Goal: Task Accomplishment & Management: Complete application form

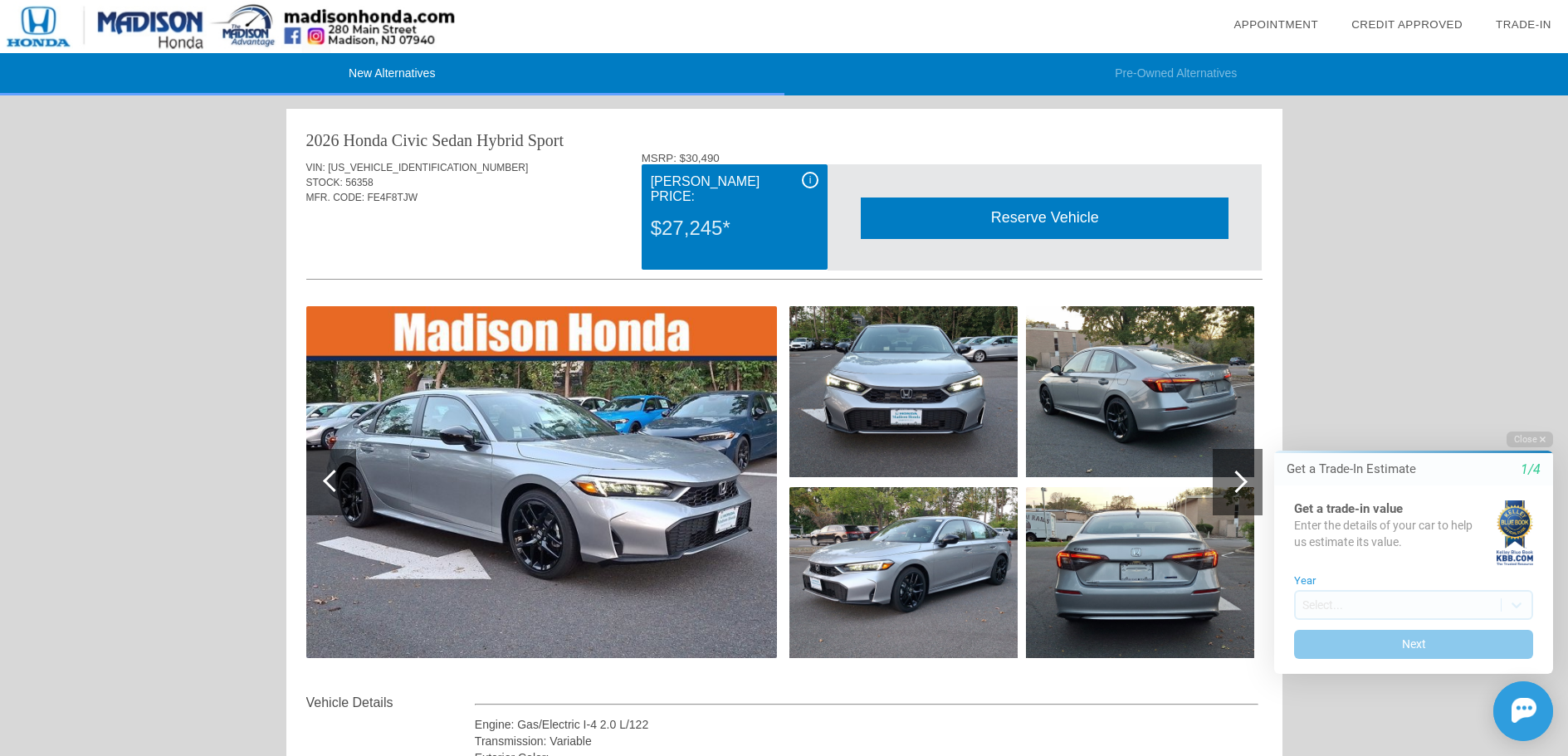
click at [810, 183] on div "i" at bounding box center [809, 179] width 17 height 17
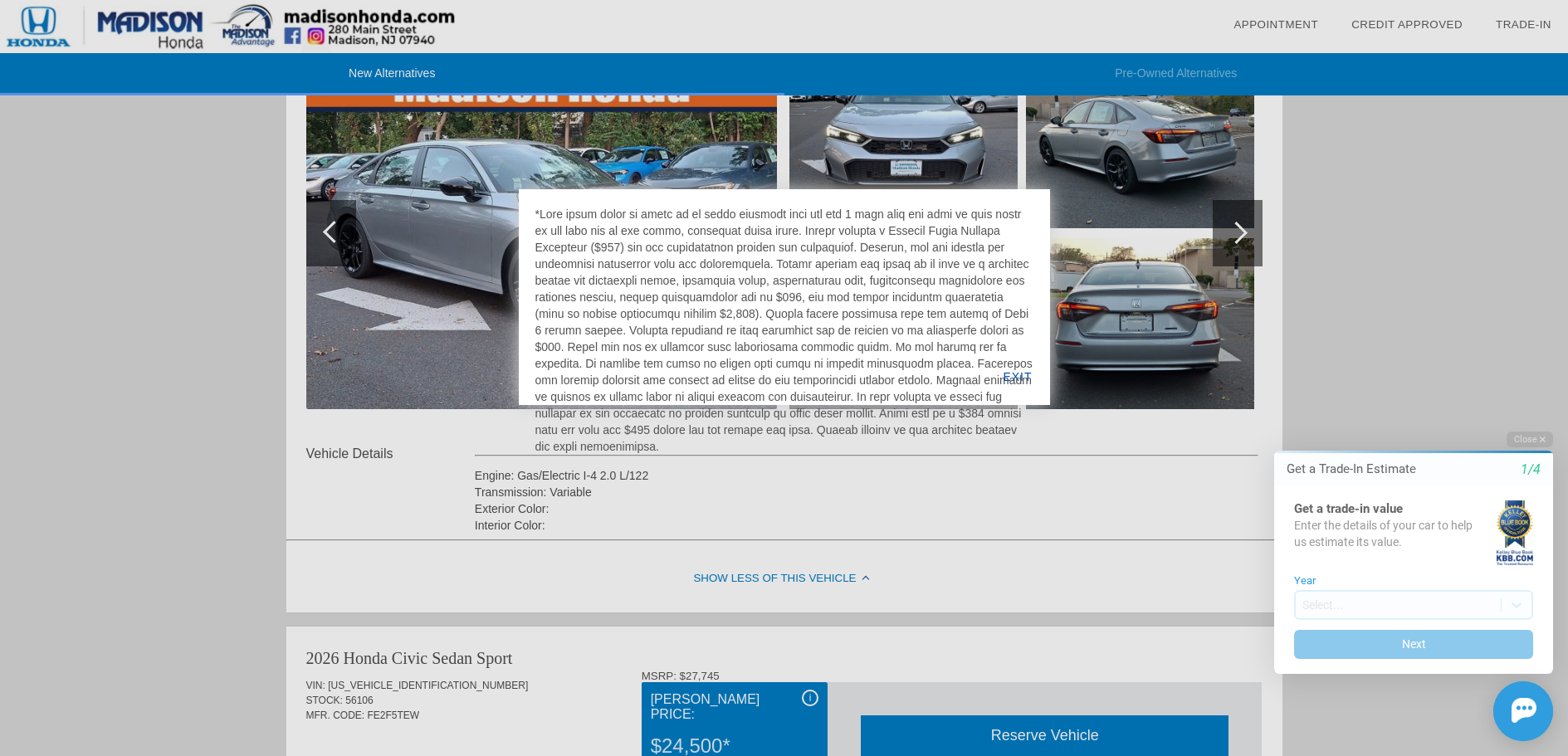
scroll to position [415, 0]
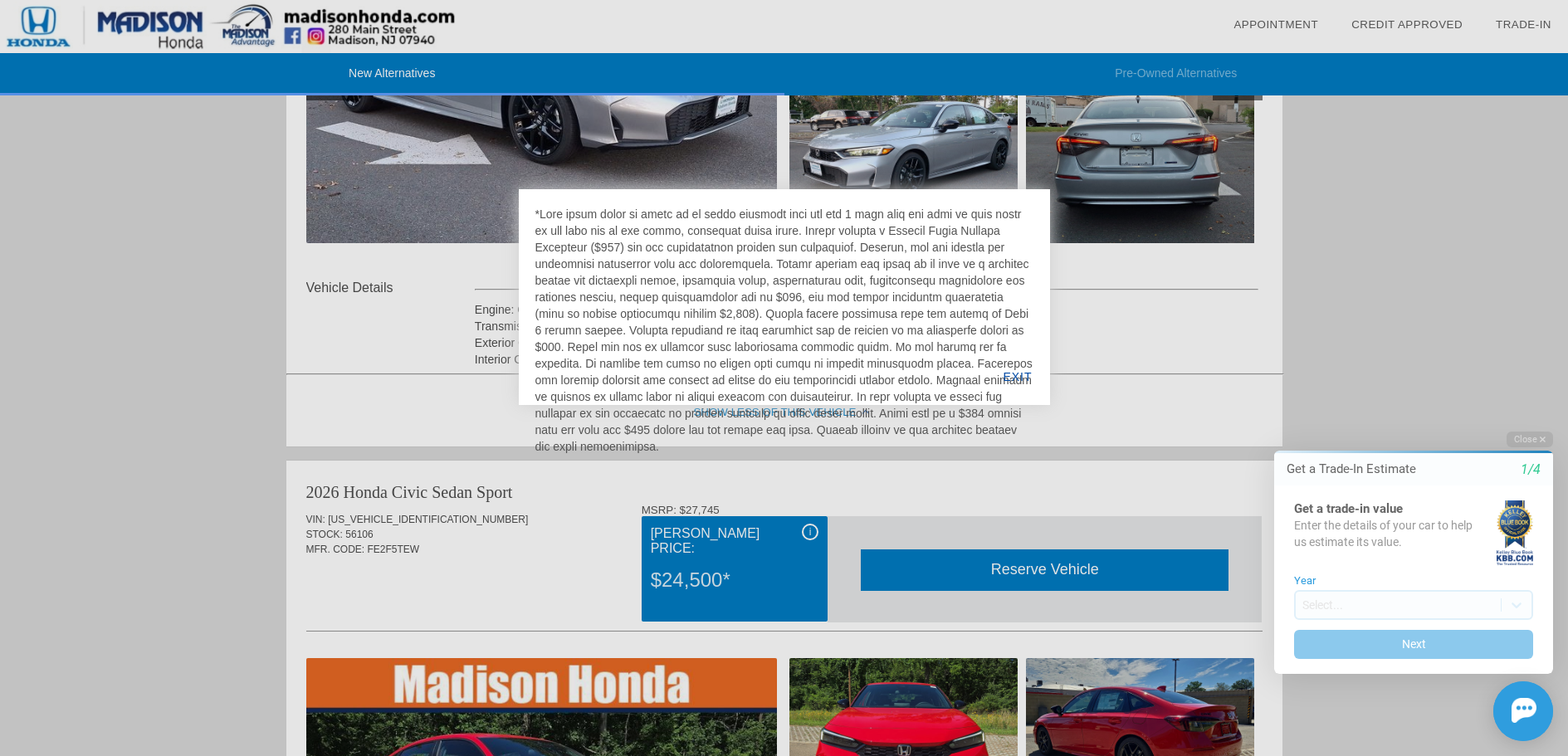
click at [383, 368] on div at bounding box center [784, 378] width 1568 height 756
click at [229, 430] on div at bounding box center [784, 378] width 1568 height 756
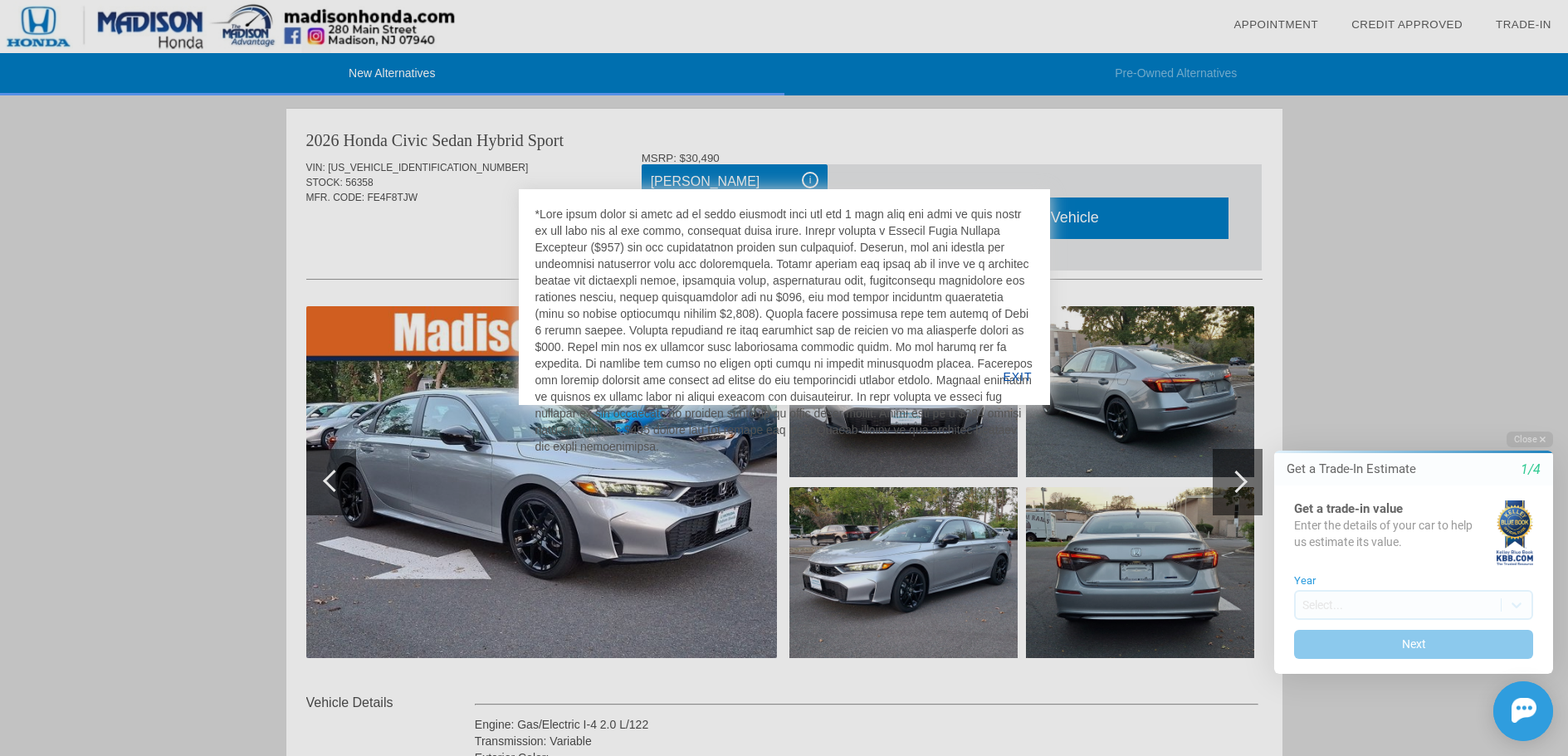
click at [742, 159] on div at bounding box center [784, 378] width 1568 height 756
click at [1277, 263] on div at bounding box center [784, 378] width 1568 height 756
click at [748, 238] on div at bounding box center [784, 330] width 498 height 249
click at [412, 193] on div at bounding box center [784, 378] width 1568 height 756
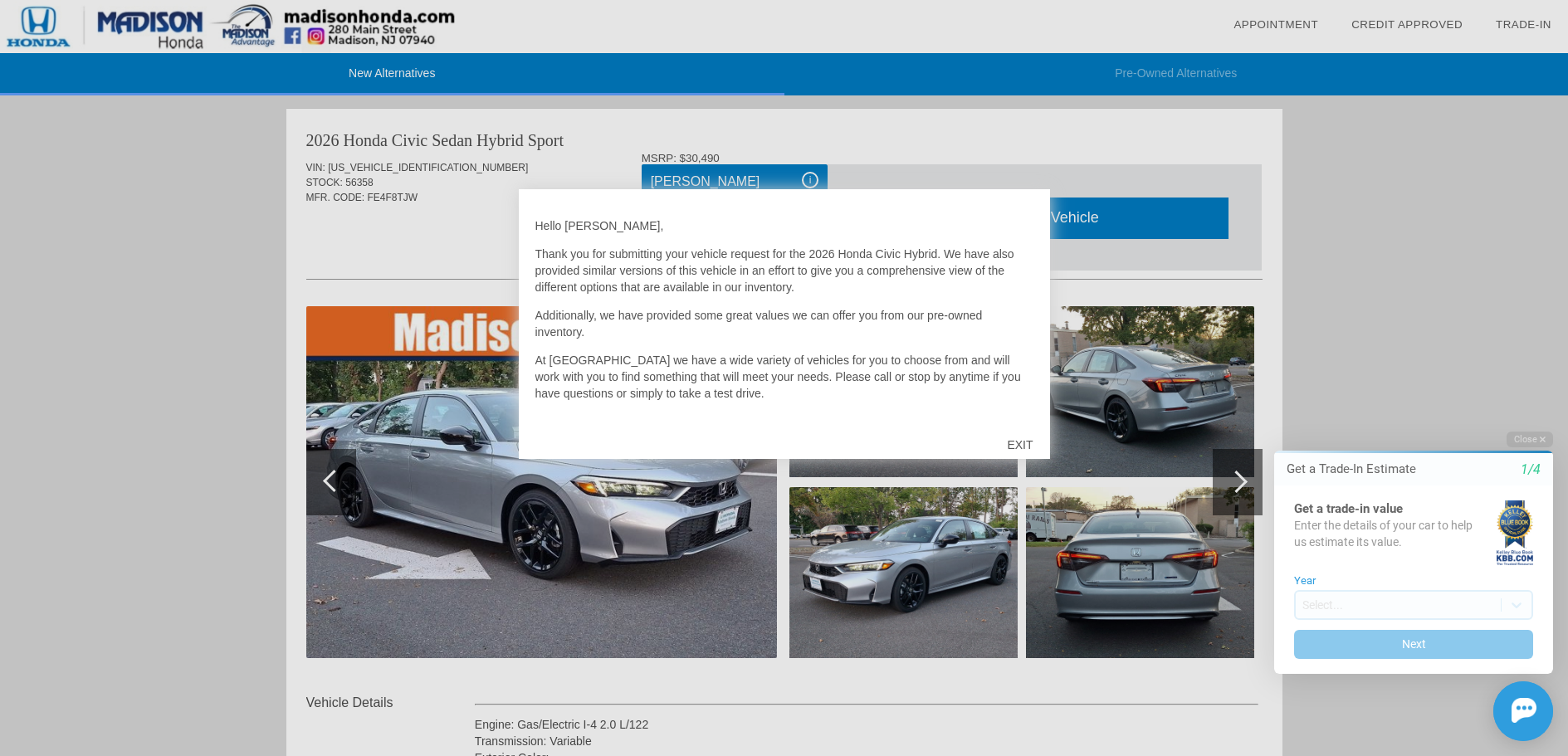
click at [1024, 447] on div "EXIT" at bounding box center [1019, 444] width 59 height 50
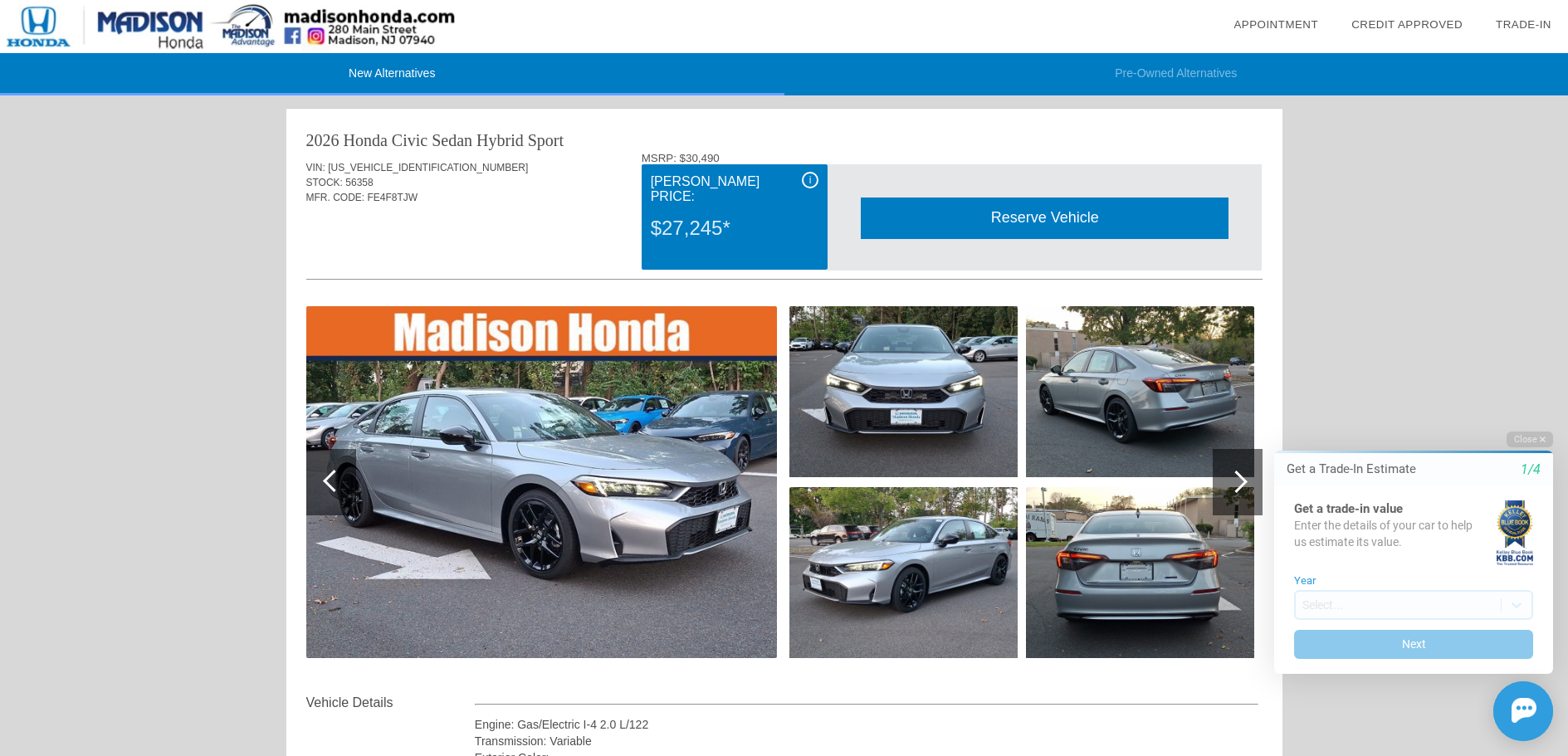
click at [814, 172] on div "i" at bounding box center [809, 179] width 17 height 17
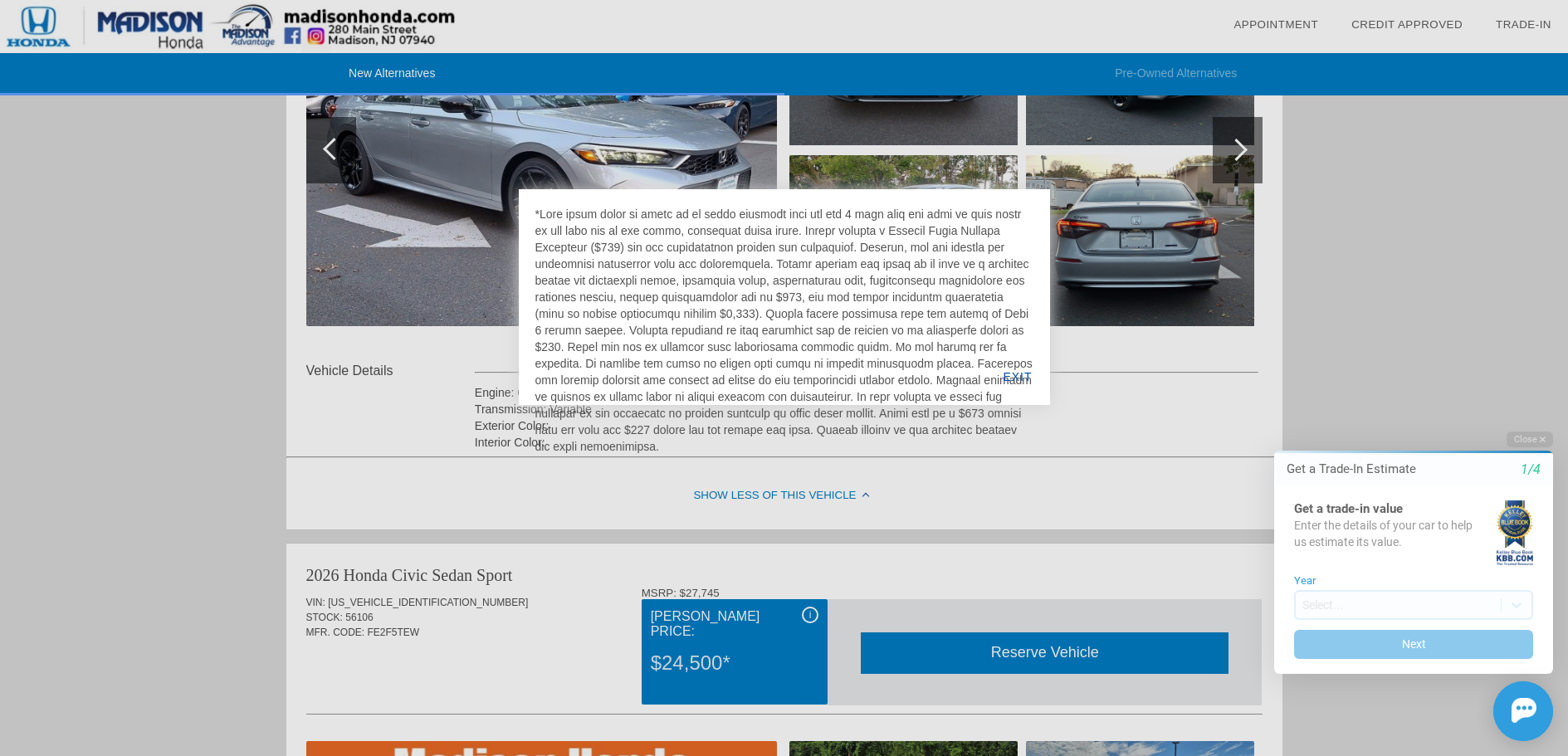
scroll to position [581, 0]
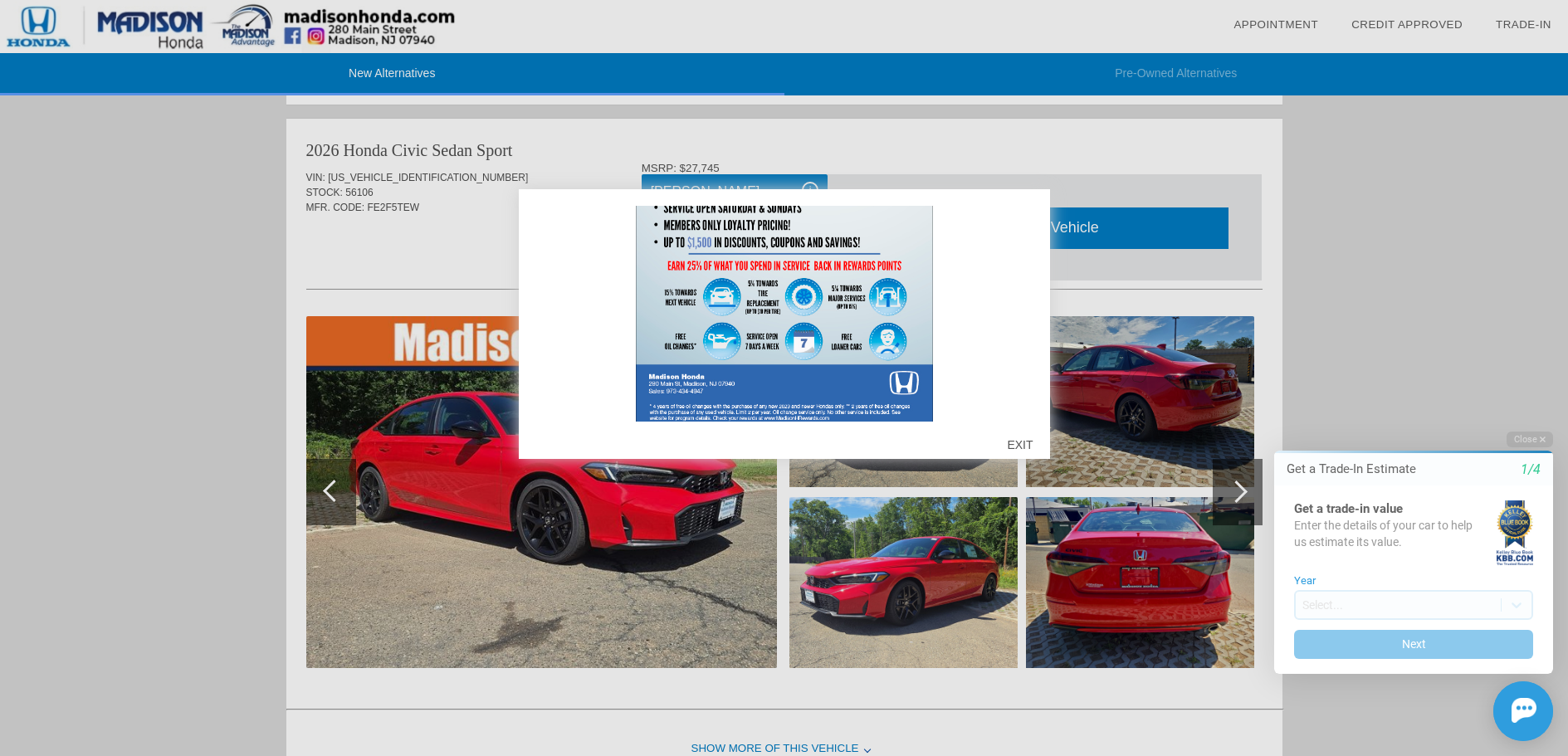
scroll to position [482, 0]
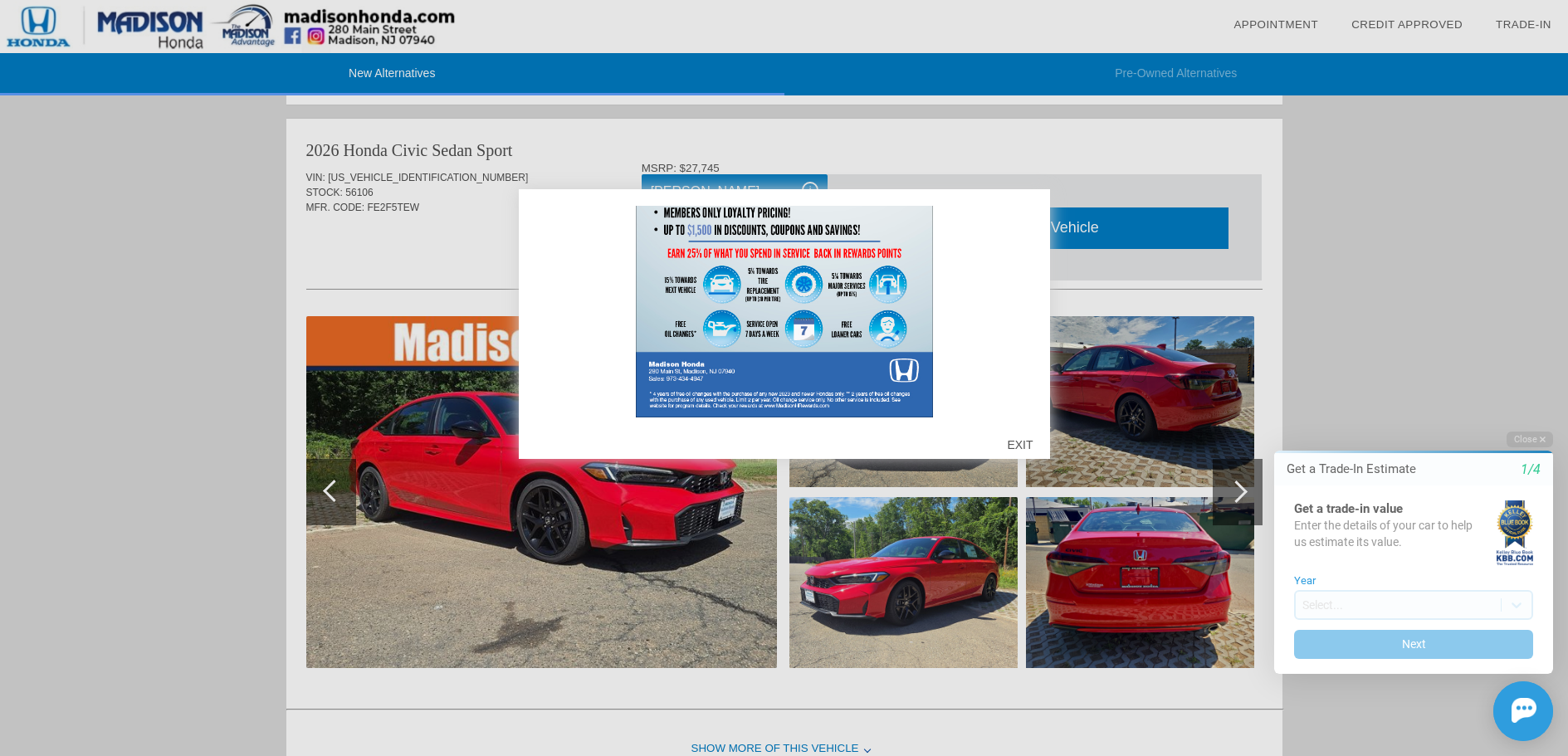
click at [1020, 450] on div "EXIT" at bounding box center [1019, 444] width 59 height 50
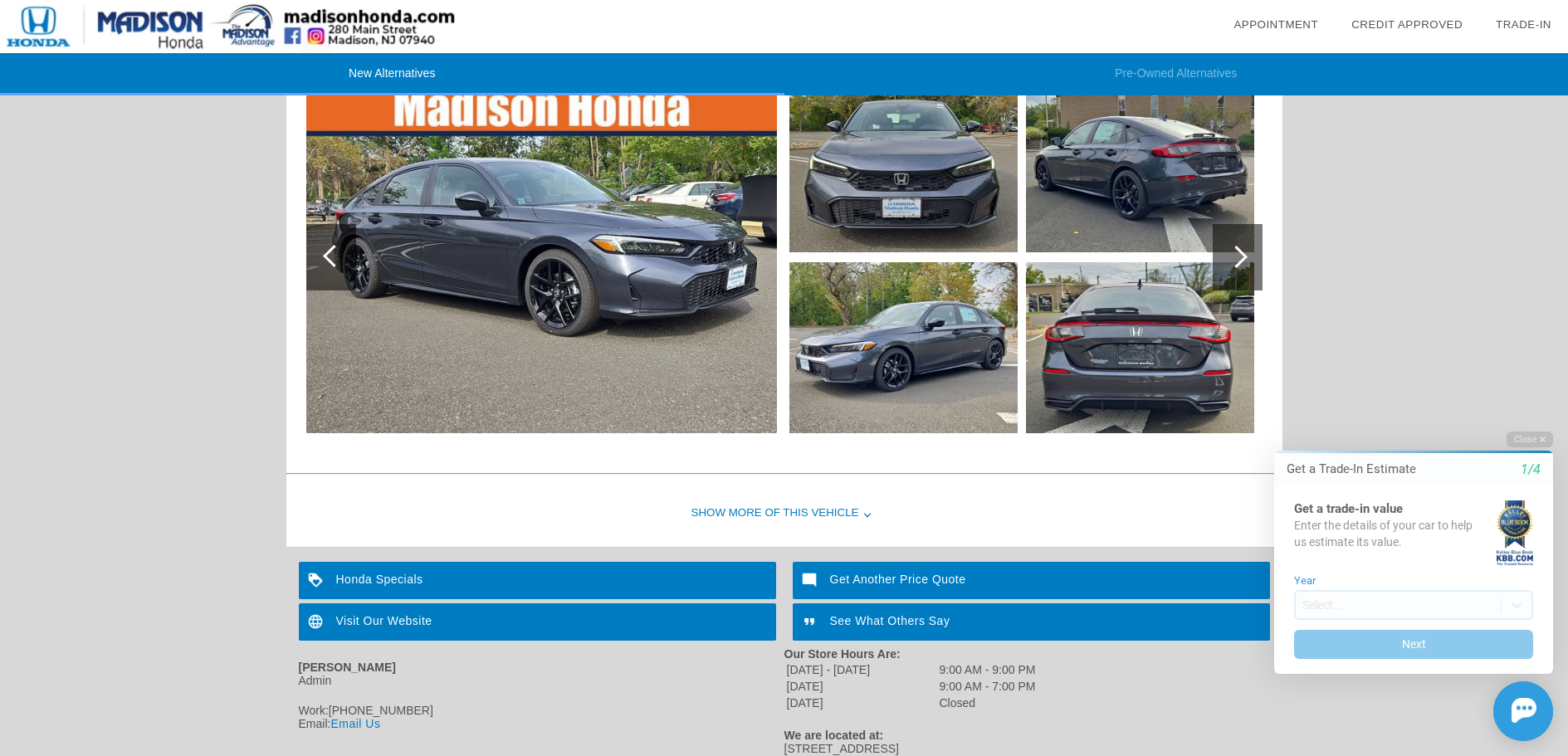
scroll to position [1731, 0]
